Goal: Task Accomplishment & Management: Manage account settings

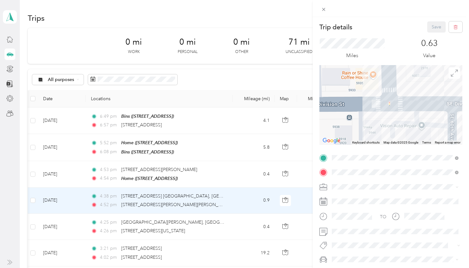
scroll to position [0, 61]
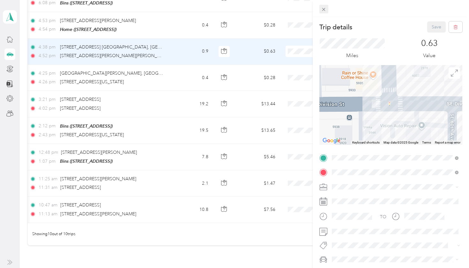
click at [324, 11] on icon at bounding box center [323, 9] width 5 height 5
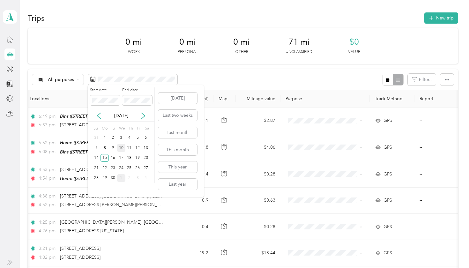
click at [121, 148] on div "10" at bounding box center [121, 148] width 8 height 8
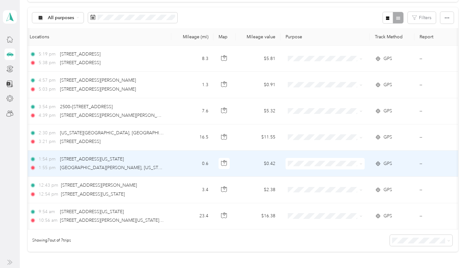
scroll to position [60, 0]
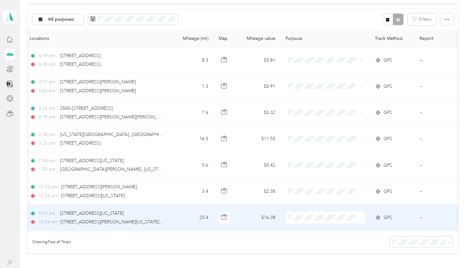
click at [388, 218] on span "GPS" at bounding box center [387, 217] width 9 height 7
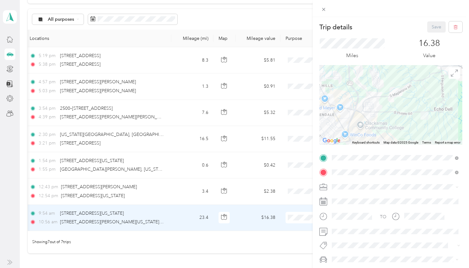
drag, startPoint x: 404, startPoint y: 118, endPoint x: 448, endPoint y: 94, distance: 50.2
click at [448, 94] on div at bounding box center [390, 105] width 143 height 80
